Goal: Check status: Check status

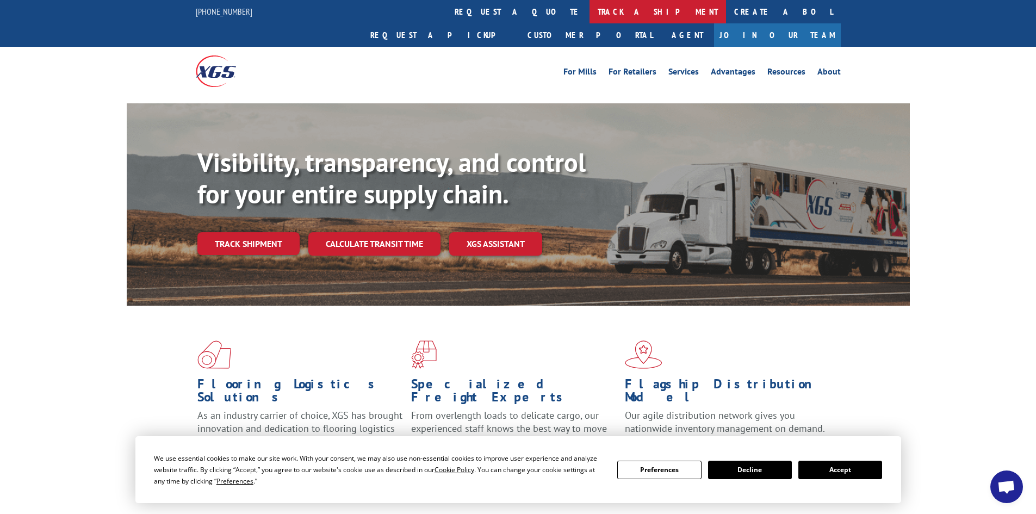
click at [589, 13] on link "track a shipment" at bounding box center [657, 11] width 136 height 23
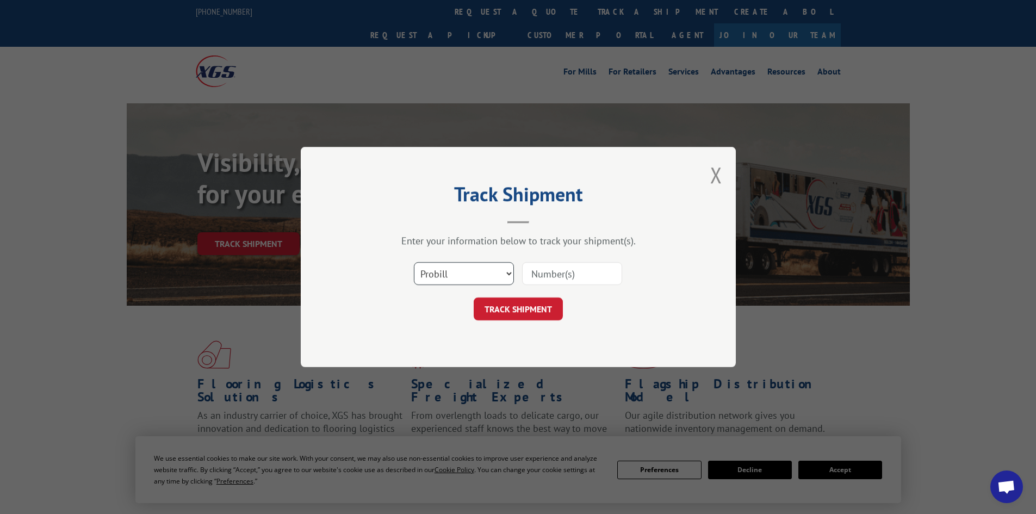
click at [499, 274] on select "Select category... Probill BOL PO" at bounding box center [464, 273] width 100 height 23
select select "bol"
click at [414, 262] on select "Select category... Probill BOL PO" at bounding box center [464, 273] width 100 height 23
click at [545, 271] on input at bounding box center [572, 273] width 100 height 23
type input "471470"
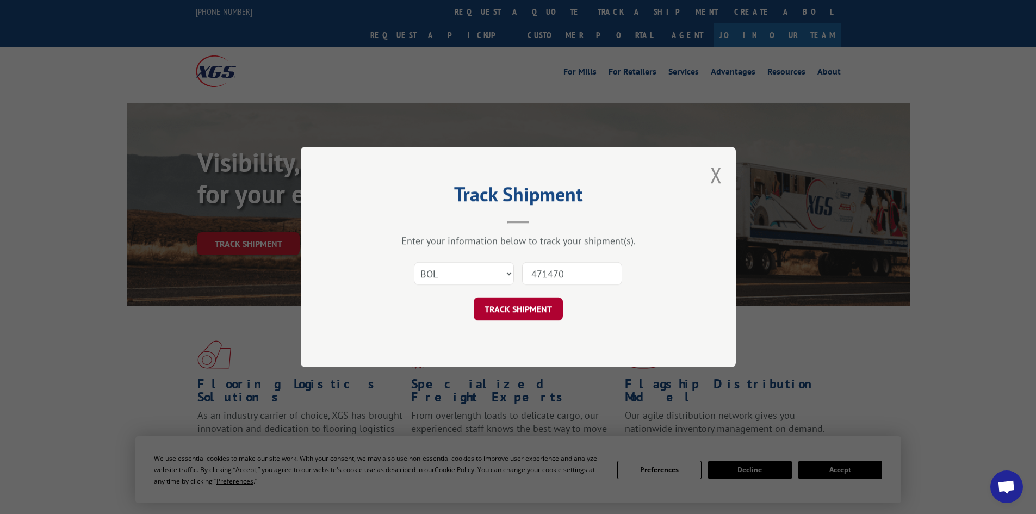
click at [525, 309] on button "TRACK SHIPMENT" at bounding box center [518, 308] width 89 height 23
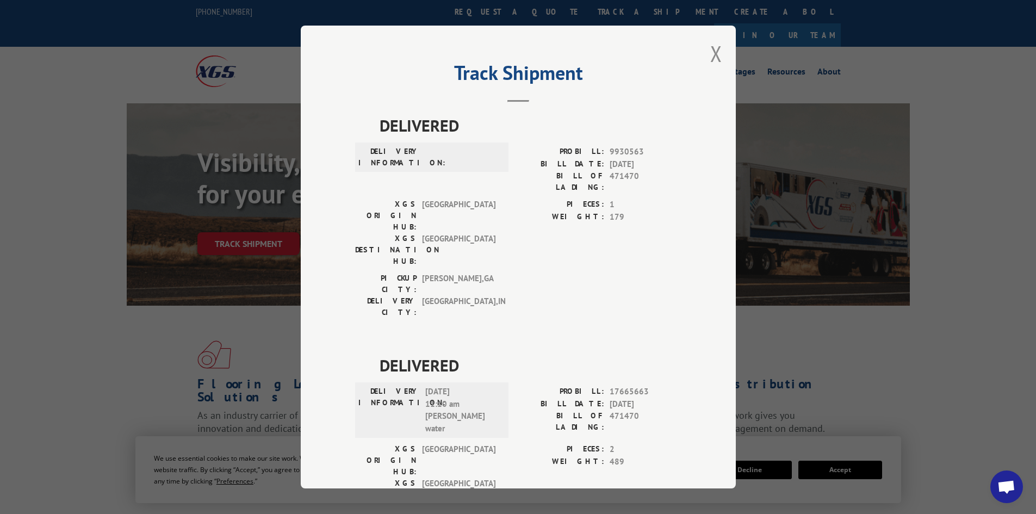
click at [845, 472] on div "Track Shipment DELIVERED DELIVERY INFORMATION: PROBILL: 9930563 BILL DATE: [DAT…" at bounding box center [518, 257] width 1036 height 514
